Goal: Navigation & Orientation: Understand site structure

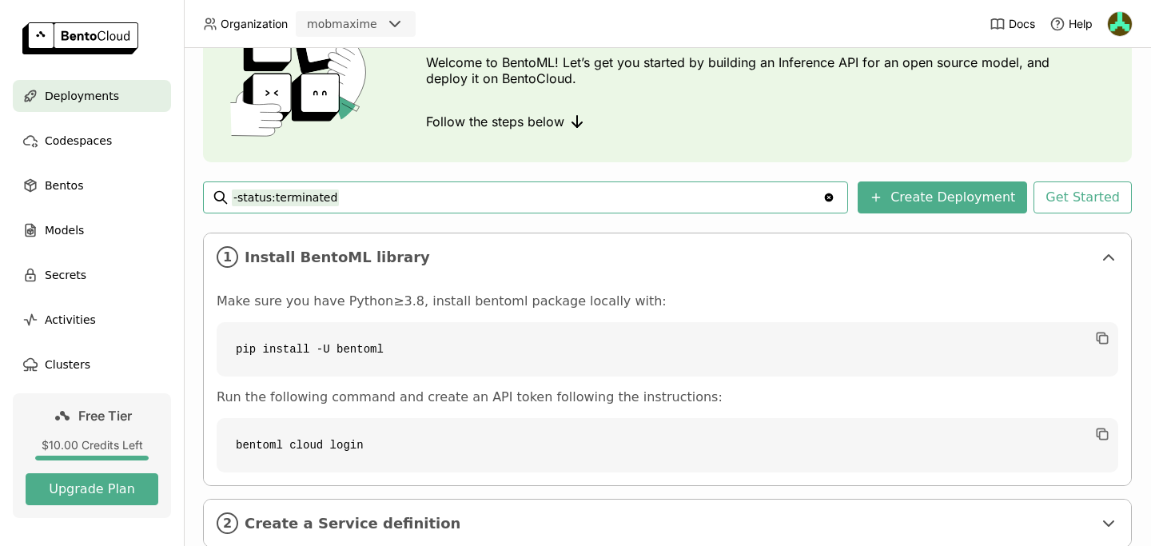
scroll to position [213, 0]
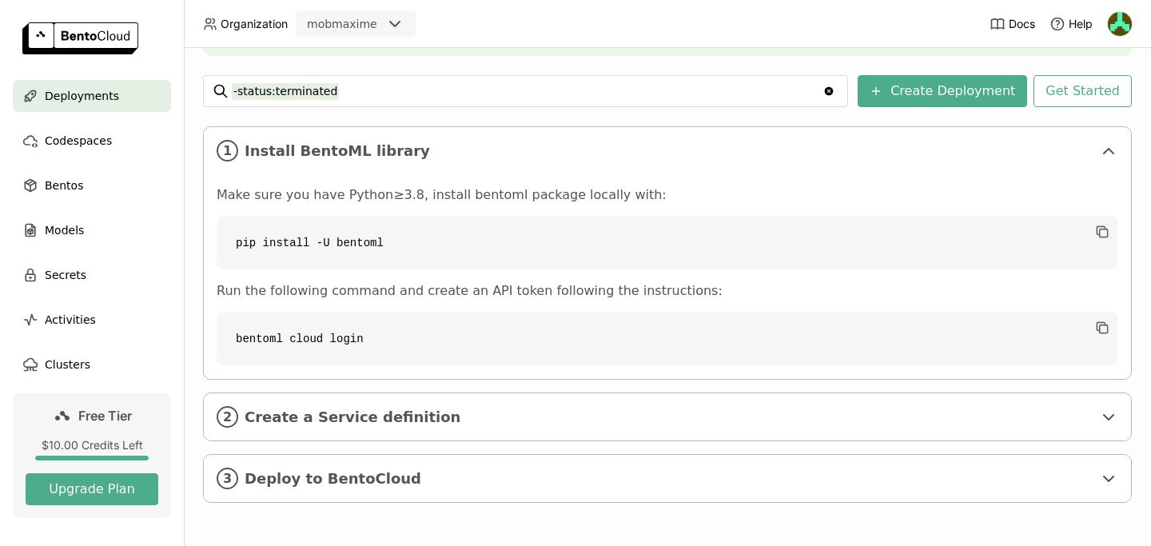
click at [410, 279] on div "Make sure you have Python≥3.8, install bentoml package locally with: pip instal…" at bounding box center [667, 276] width 901 height 179
click at [363, 420] on span "Create a Service definition" at bounding box center [669, 417] width 848 height 18
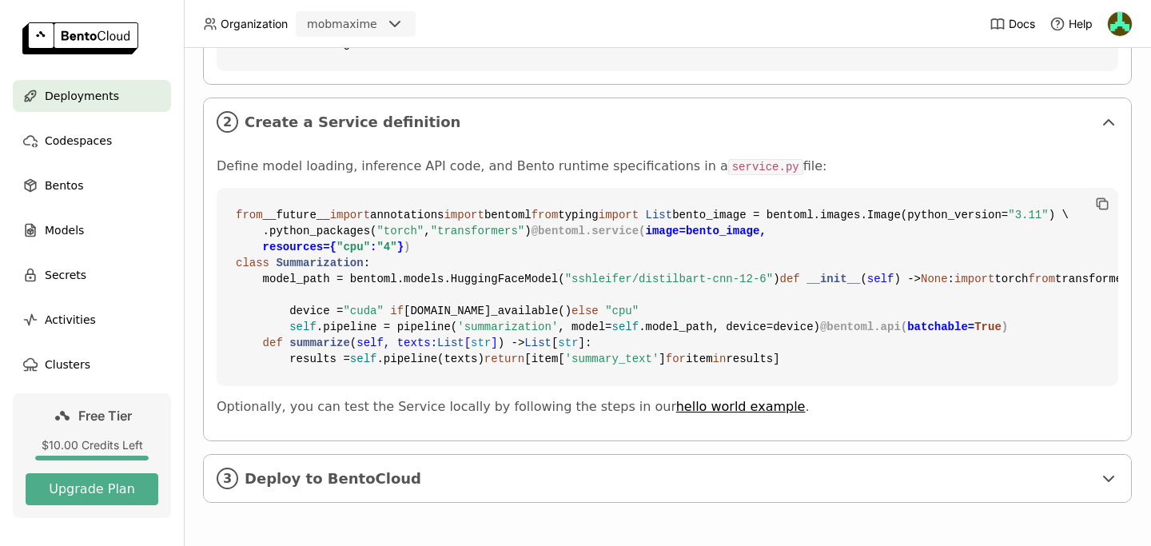
scroll to position [795, 0]
click at [365, 477] on span "Deploy to BentoCloud" at bounding box center [669, 479] width 848 height 18
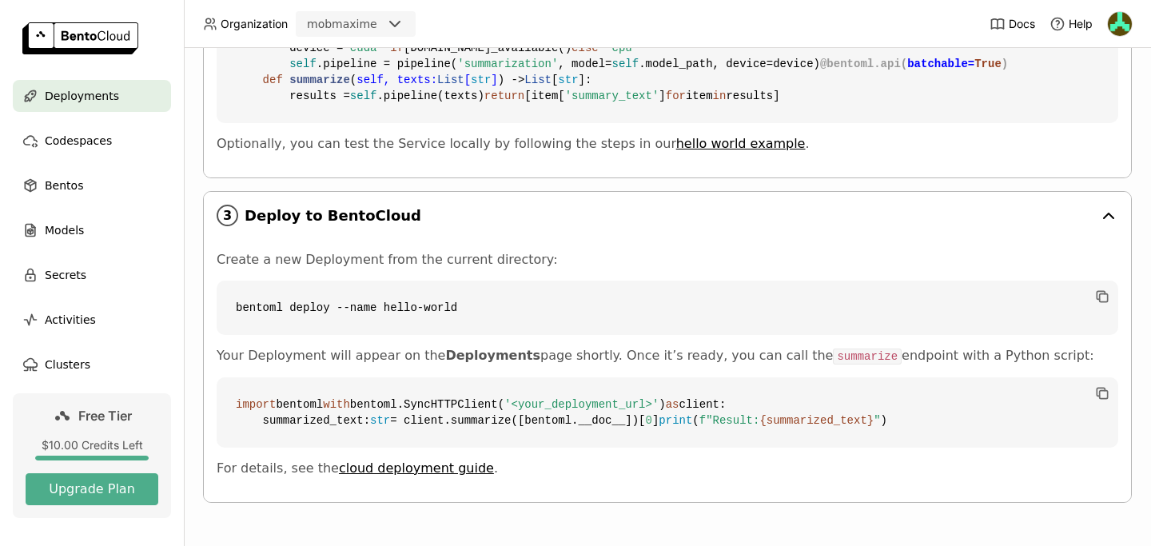
scroll to position [1107, 0]
click at [61, 223] on span "Models" at bounding box center [64, 230] width 39 height 19
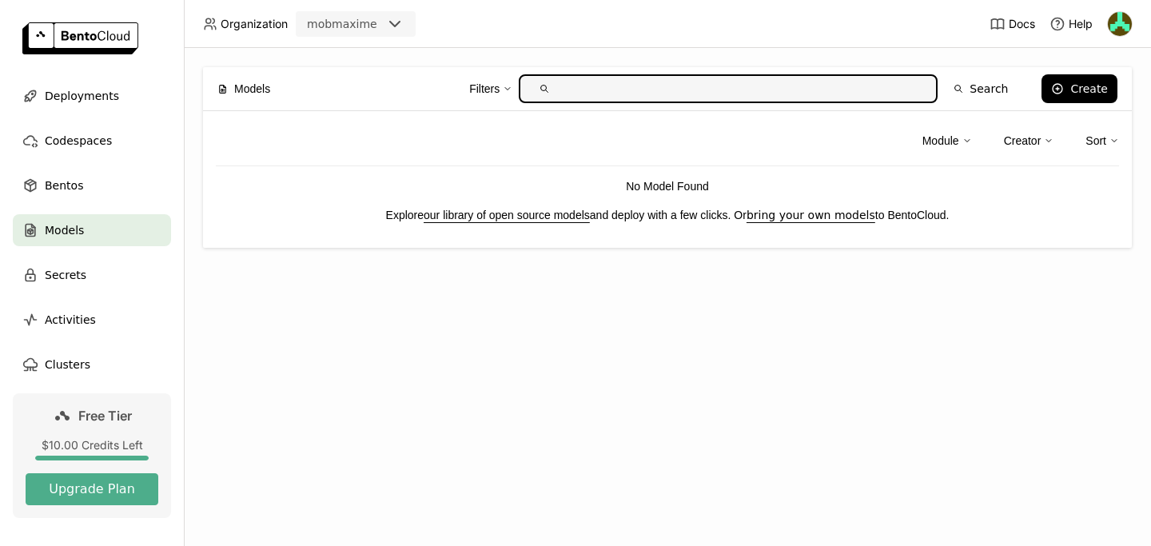
click at [519, 344] on div "Models Filters Search Create Module Creator Sort No Model Found Explore our lib…" at bounding box center [667, 297] width 967 height 498
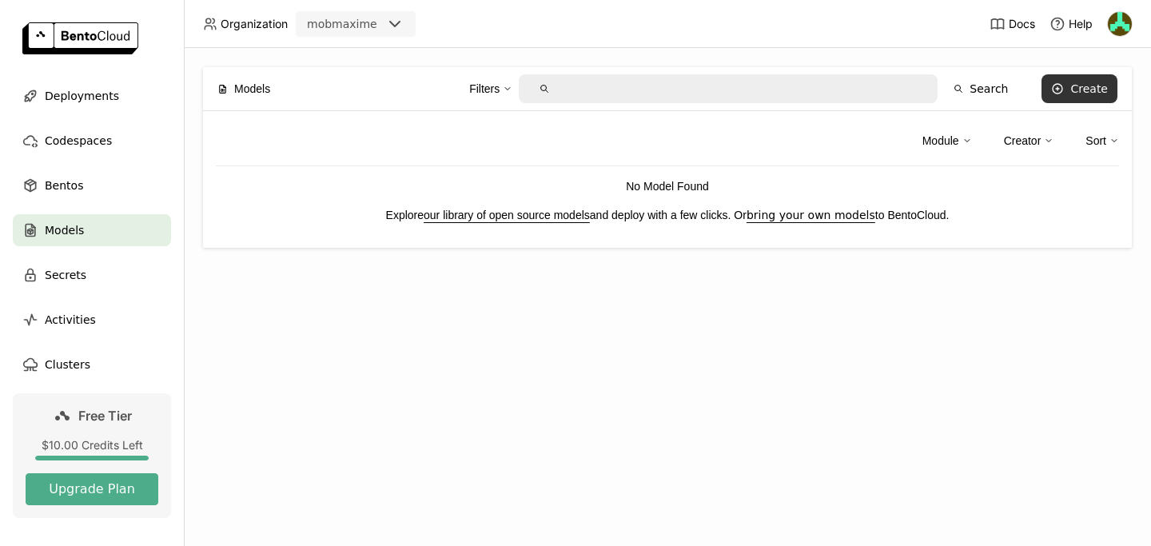
click at [1084, 90] on div "Create" at bounding box center [1089, 88] width 38 height 13
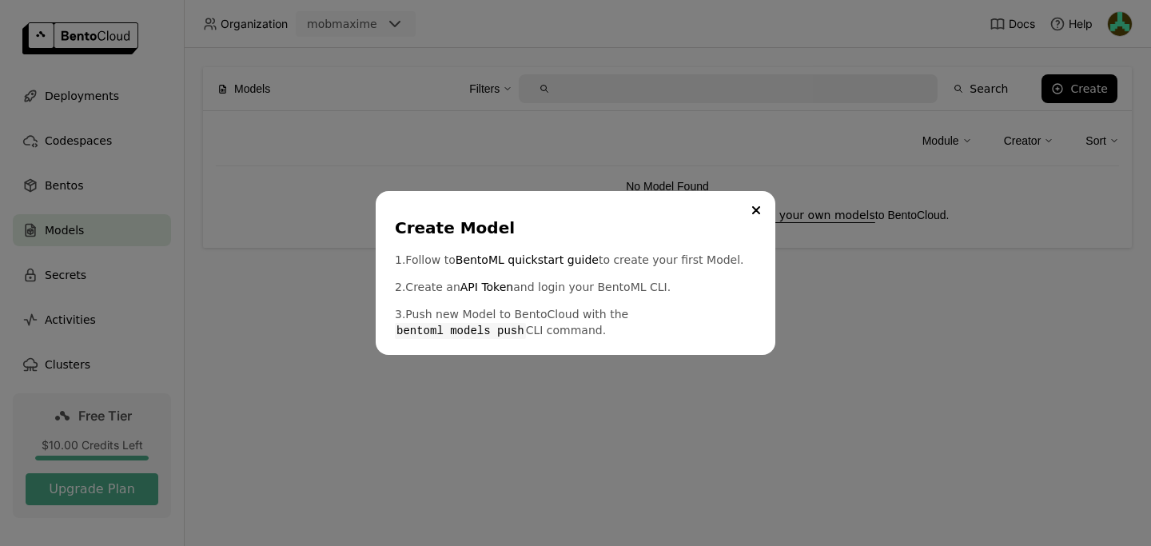
click at [658, 285] on p "2. Create an API Token and login your BentoML CLI." at bounding box center [575, 287] width 361 height 16
click at [760, 206] on button "Close" at bounding box center [755, 210] width 19 height 19
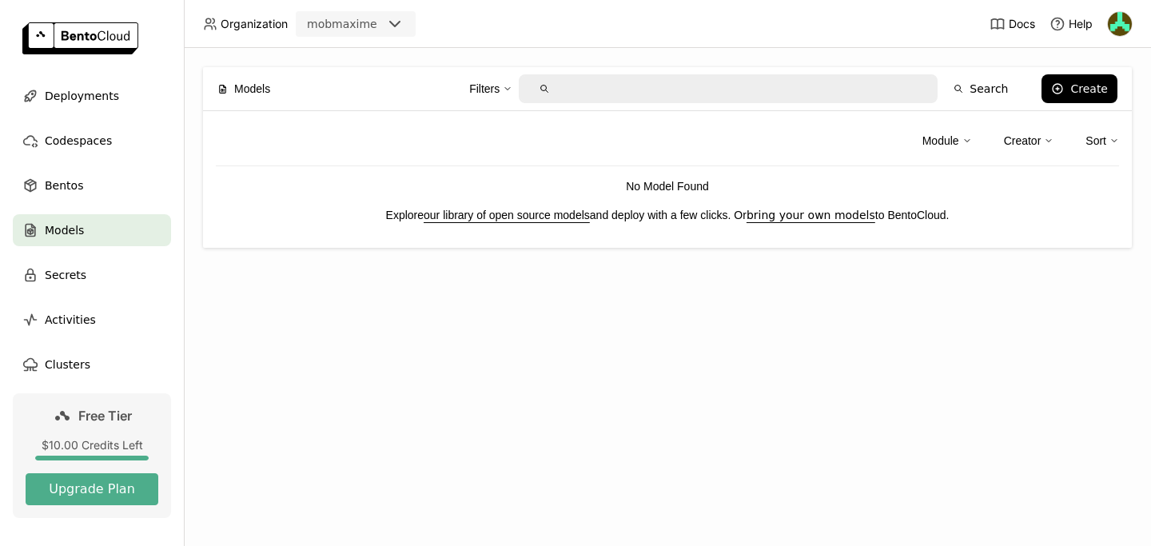
click at [600, 320] on div "Models Filters Search Create Module Creator Sort No Model Found Explore our lib…" at bounding box center [667, 297] width 967 height 498
click at [125, 319] on div "Activities" at bounding box center [92, 320] width 158 height 32
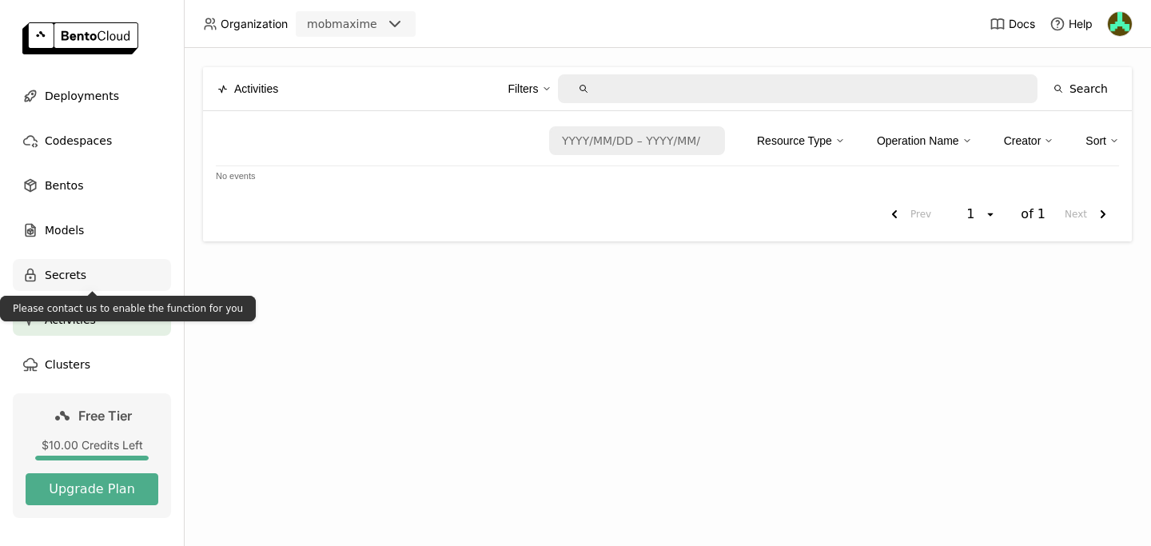
click at [74, 277] on span "Secrets" at bounding box center [66, 274] width 42 height 19
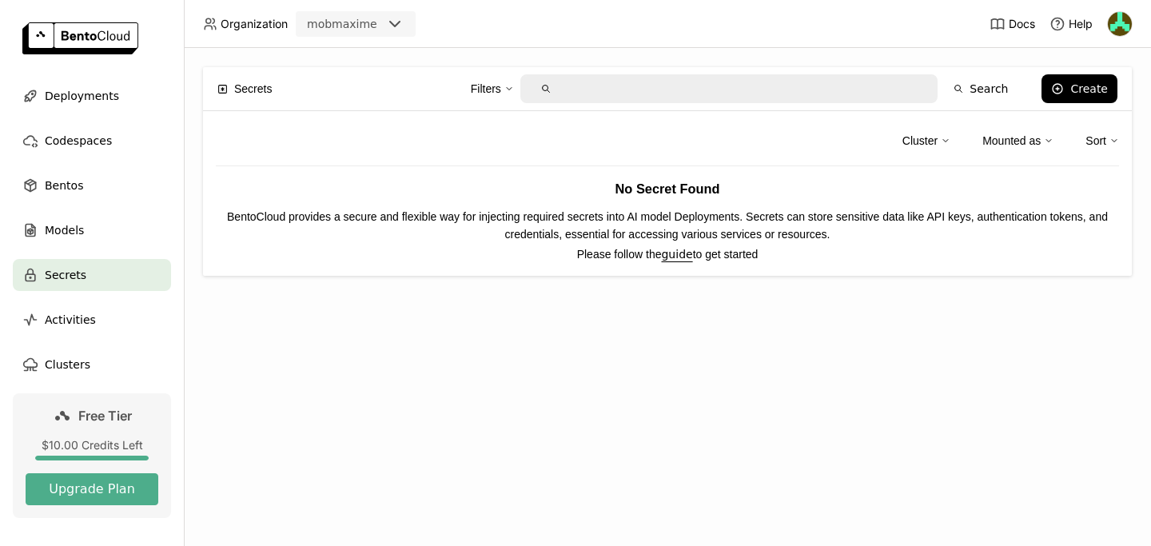
click at [388, 353] on div "Secrets Filters Search Create Cluster Mounted as Sort No Secret Found BentoClou…" at bounding box center [667, 297] width 967 height 498
click at [79, 129] on div "Codespaces" at bounding box center [92, 141] width 158 height 32
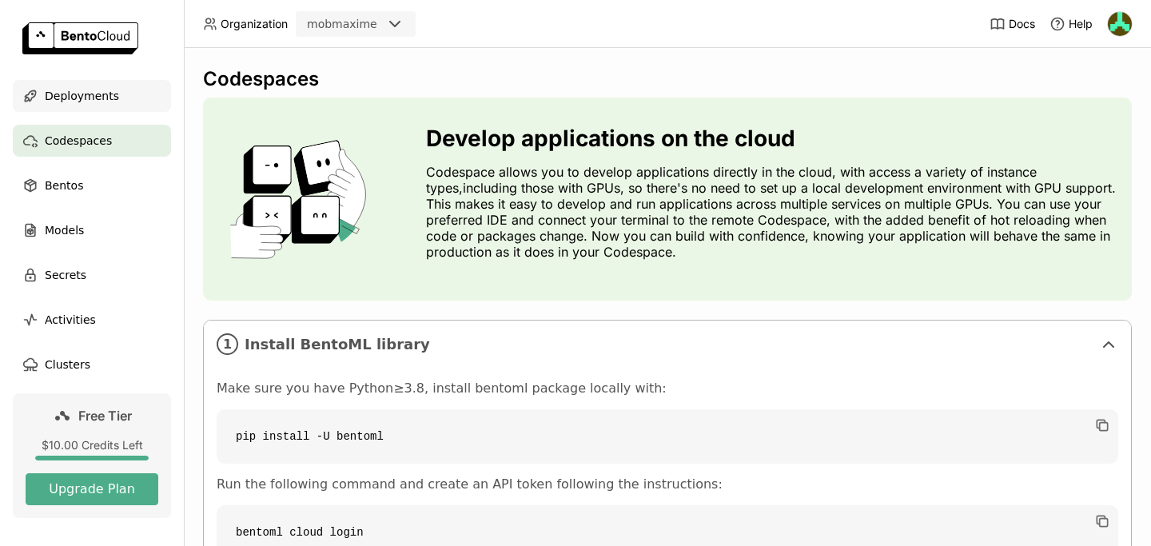
click at [78, 93] on span "Deployments" at bounding box center [82, 95] width 74 height 19
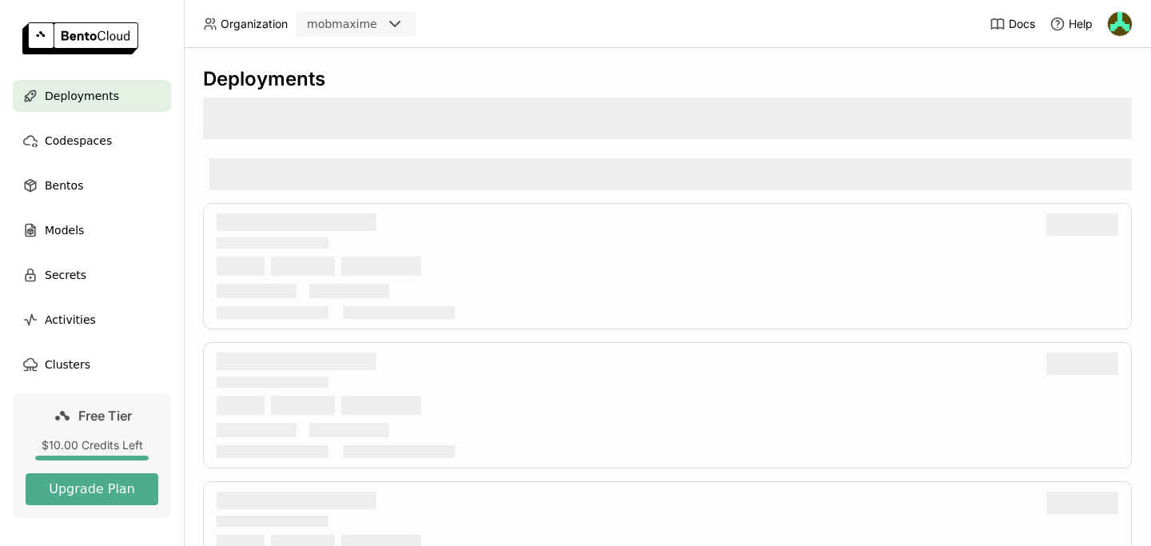
click at [448, 17] on header "Organization mobmaxime Docs Help" at bounding box center [575, 24] width 1151 height 48
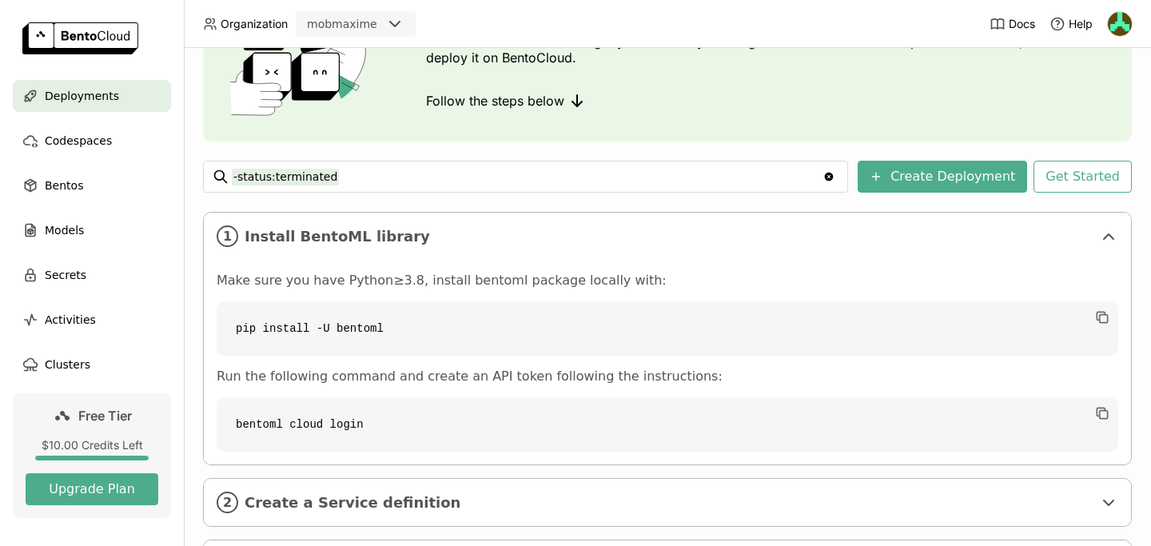
scroll to position [213, 0]
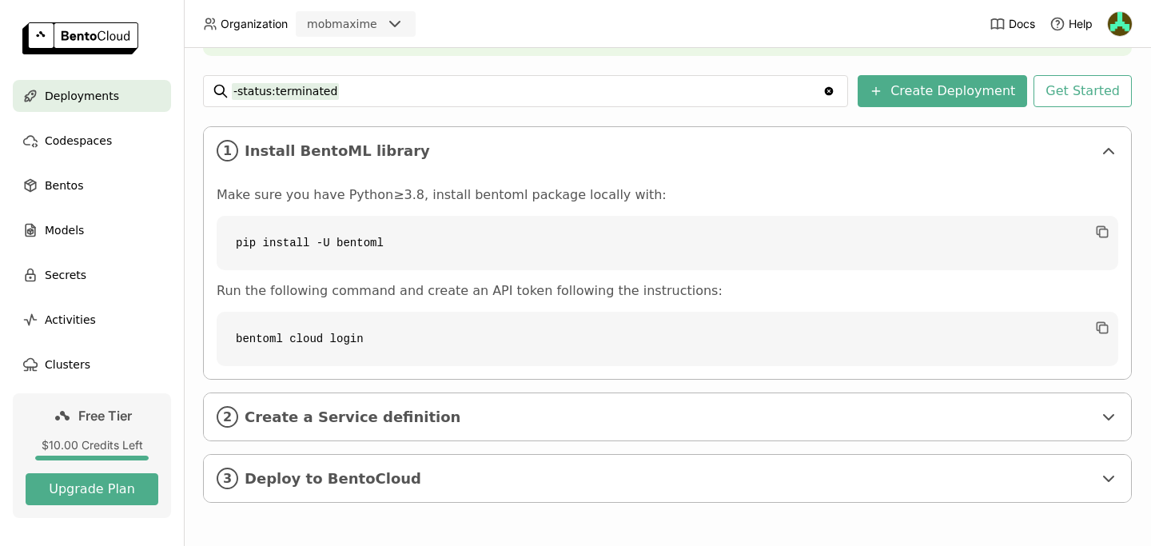
click at [499, 11] on header "Organization mobmaxime Docs Help" at bounding box center [575, 24] width 1151 height 48
